Goal: Task Accomplishment & Management: Use online tool/utility

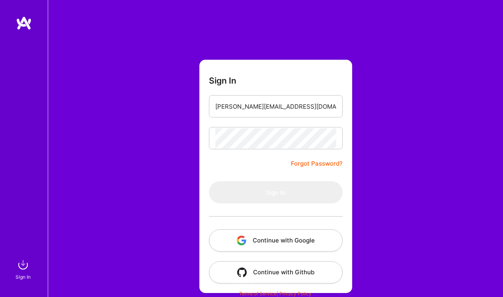
type input "[PERSON_NAME][EMAIL_ADDRESS][DOMAIN_NAME]"
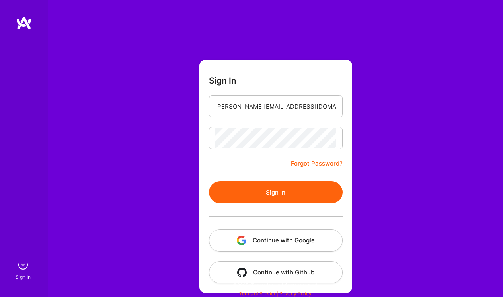
click at [262, 185] on button "Sign In" at bounding box center [276, 192] width 134 height 22
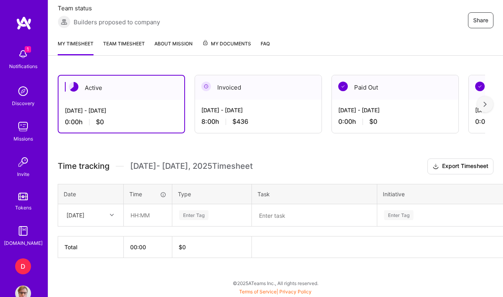
scroll to position [150, 0]
click at [141, 217] on input "text" at bounding box center [147, 214] width 47 height 21
type input "04:00"
click at [189, 216] on div "Enter Tag" at bounding box center [193, 215] width 29 height 12
type input "FanZone"
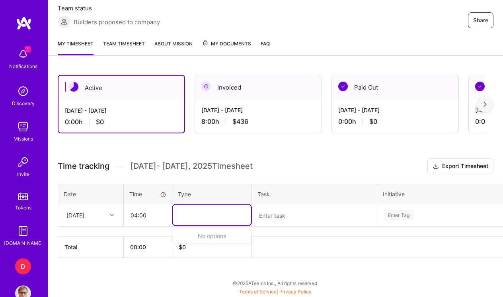
click at [269, 216] on textarea at bounding box center [314, 215] width 123 height 21
click at [211, 218] on div "Enter Tag" at bounding box center [211, 215] width 67 height 10
click at [188, 245] on span "Other" at bounding box center [187, 244] width 20 height 11
click at [295, 211] on textarea at bounding box center [314, 215] width 123 height 21
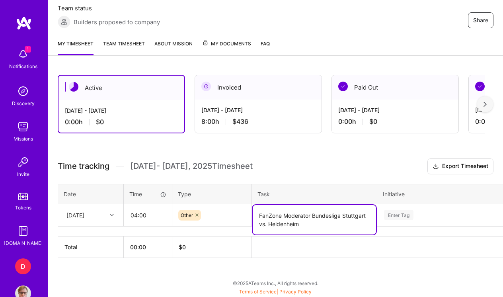
type textarea "FanZone Moderator Bundesliga Stuttgart vs. Heidenheim"
click at [400, 216] on div "Enter Tag" at bounding box center [450, 214] width 146 height 21
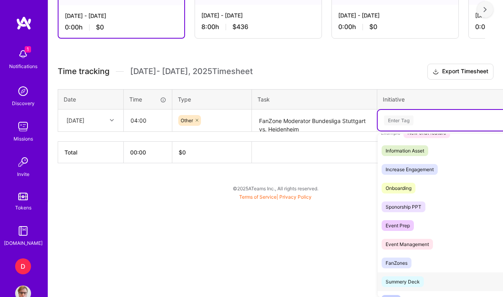
scroll to position [165, 0]
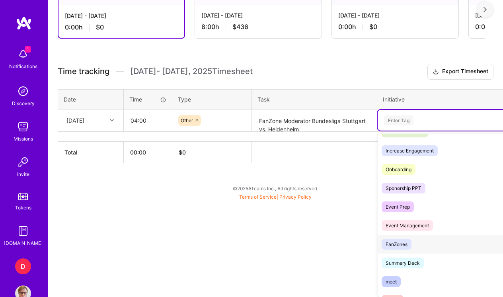
click at [401, 242] on div "FanZones" at bounding box center [396, 244] width 22 height 8
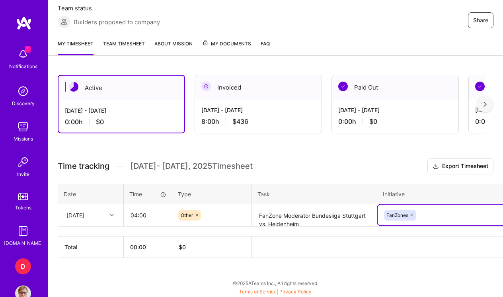
scroll to position [109, 0]
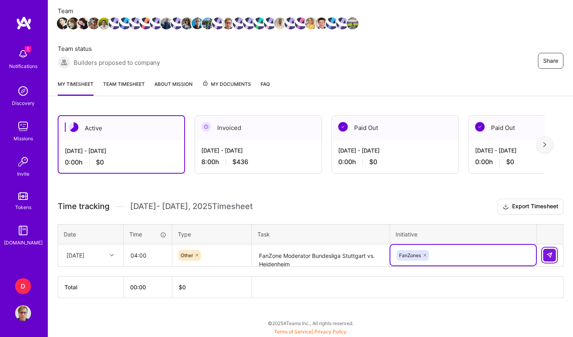
click at [502, 258] on img at bounding box center [549, 255] width 6 height 6
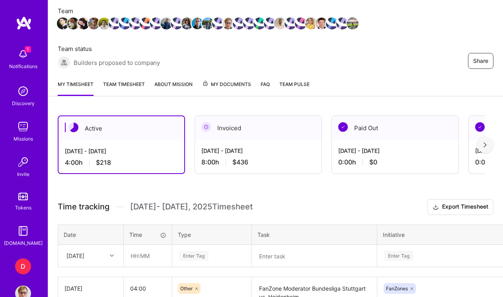
click at [28, 291] on img at bounding box center [23, 293] width 16 height 16
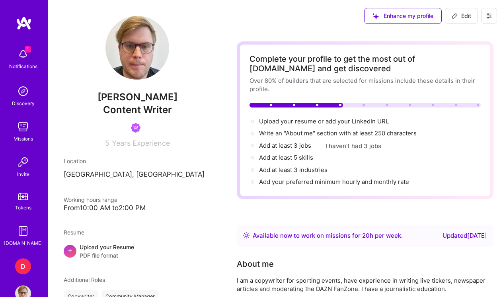
click at [490, 22] on button at bounding box center [489, 16] width 16 height 16
click at [462, 74] on button "Log Out" at bounding box center [467, 74] width 60 height 20
